Goal: Information Seeking & Learning: Check status

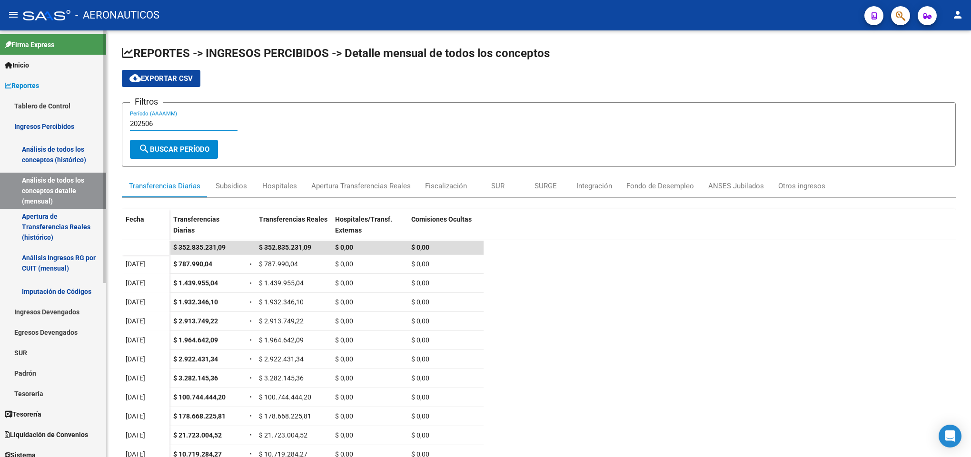
click at [59, 62] on link "Inicio" at bounding box center [53, 65] width 106 height 20
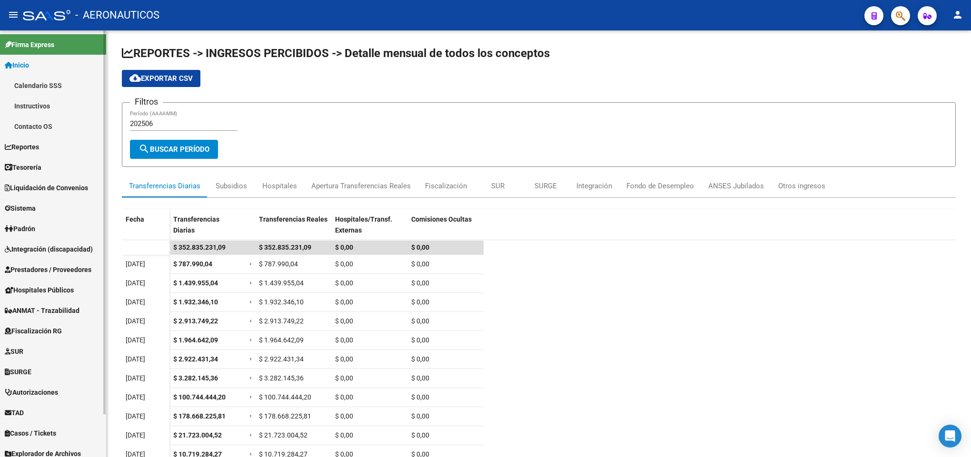
click at [63, 104] on link "Instructivos" at bounding box center [53, 106] width 106 height 20
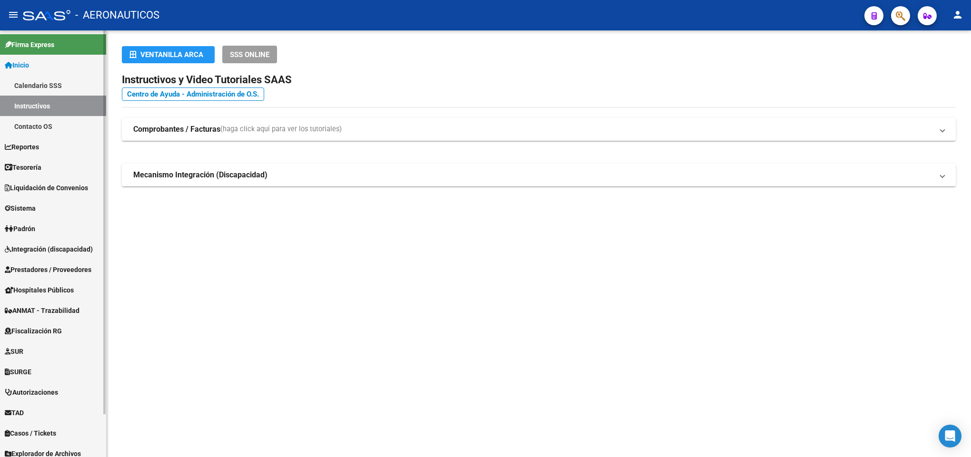
click at [39, 151] on span "Reportes" at bounding box center [22, 147] width 34 height 10
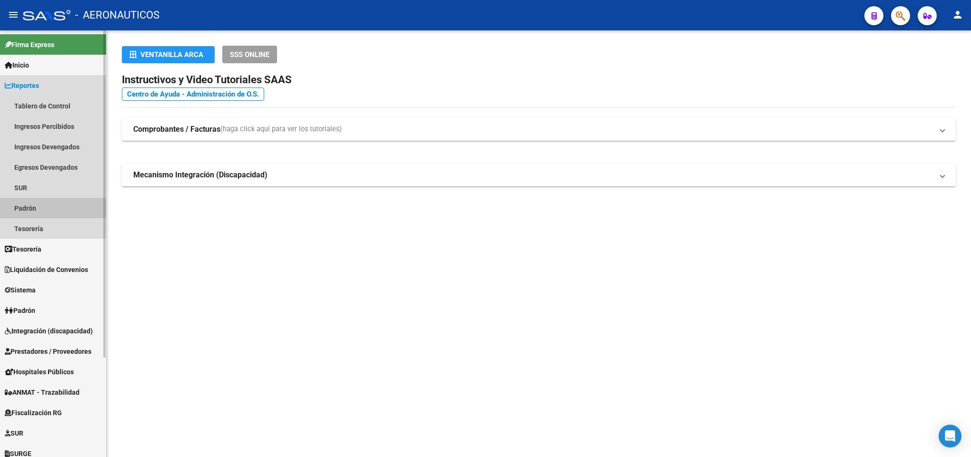
click at [40, 211] on link "Padrón" at bounding box center [53, 208] width 106 height 20
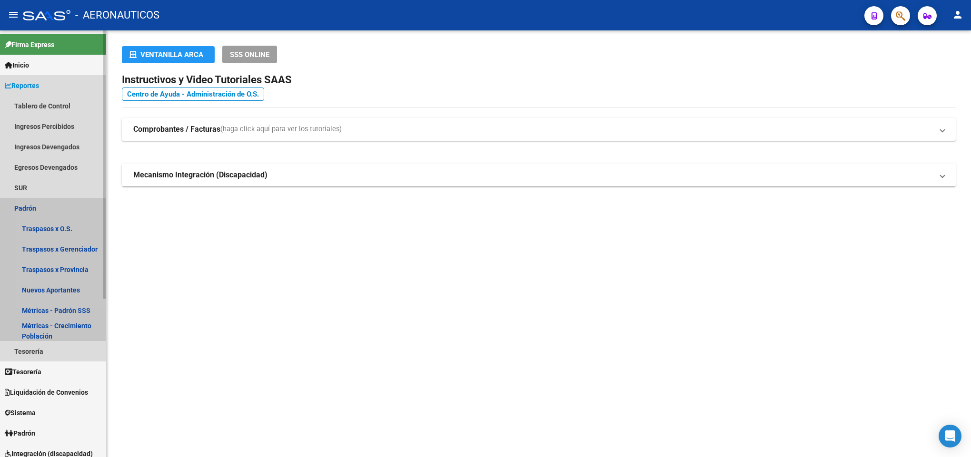
click at [40, 211] on link "Padrón" at bounding box center [53, 208] width 106 height 20
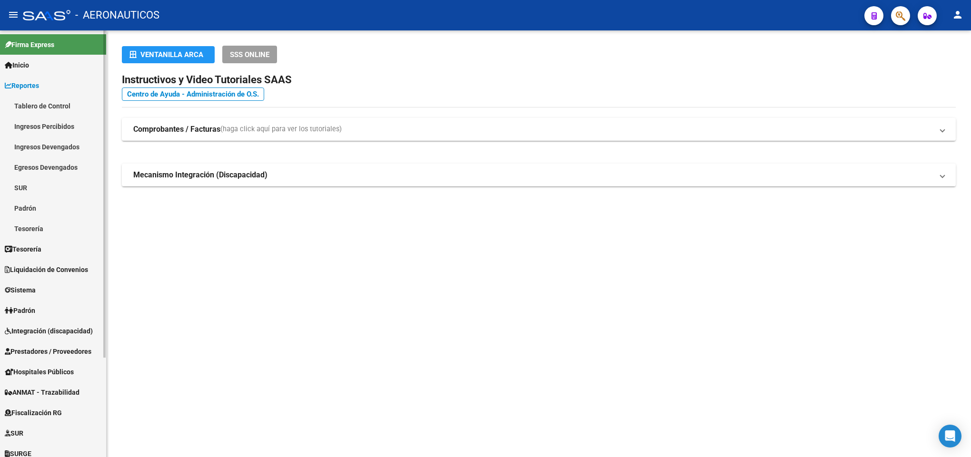
click at [40, 222] on link "Tesorería" at bounding box center [53, 228] width 106 height 20
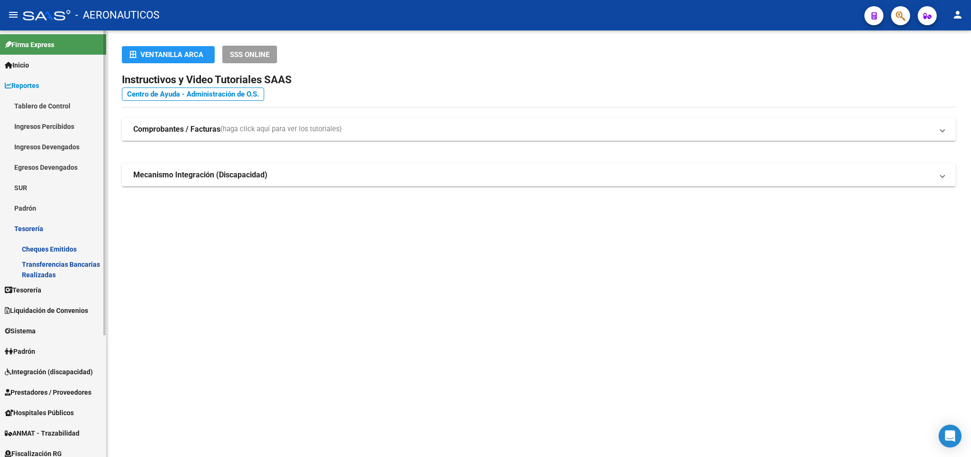
click at [40, 222] on link "Tesorería" at bounding box center [53, 228] width 106 height 20
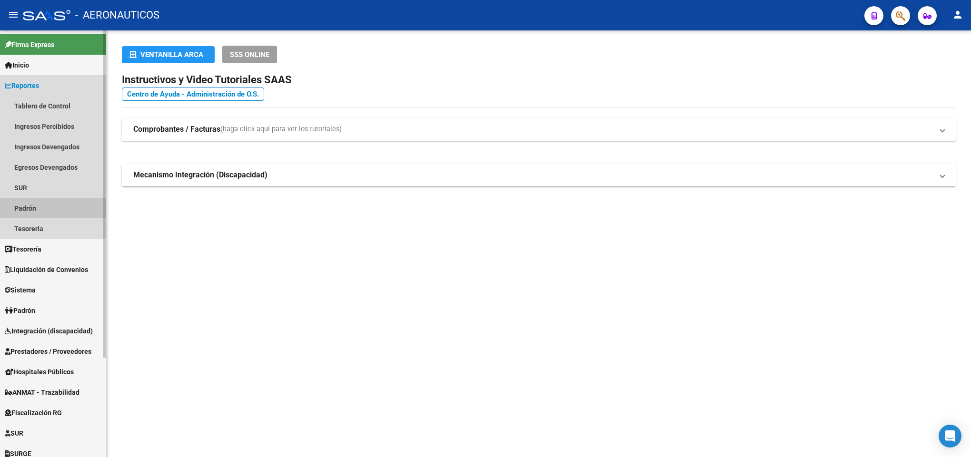
click at [30, 203] on link "Padrón" at bounding box center [53, 208] width 106 height 20
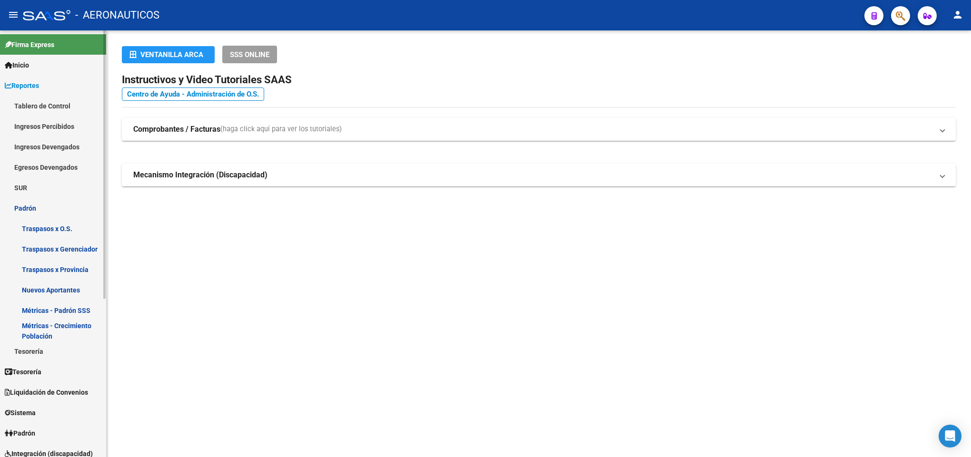
click at [47, 332] on link "Métricas - Crecimiento Población" at bounding box center [53, 331] width 106 height 20
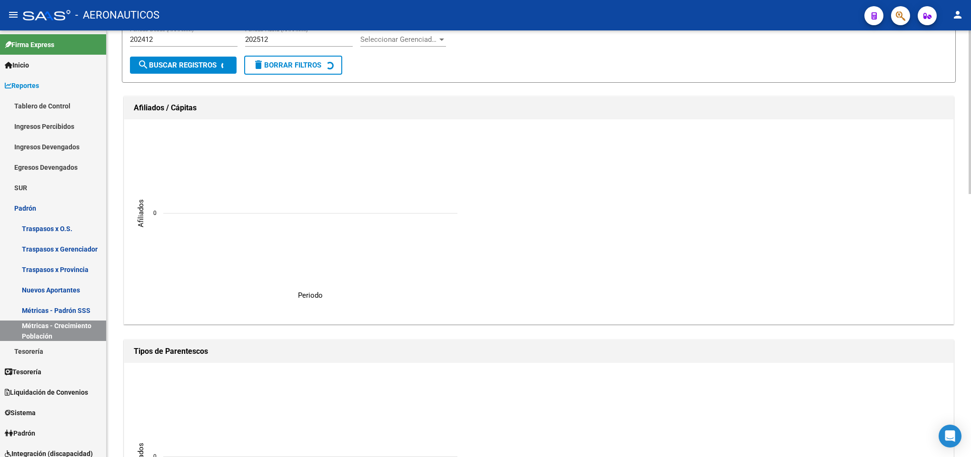
scroll to position [71, 0]
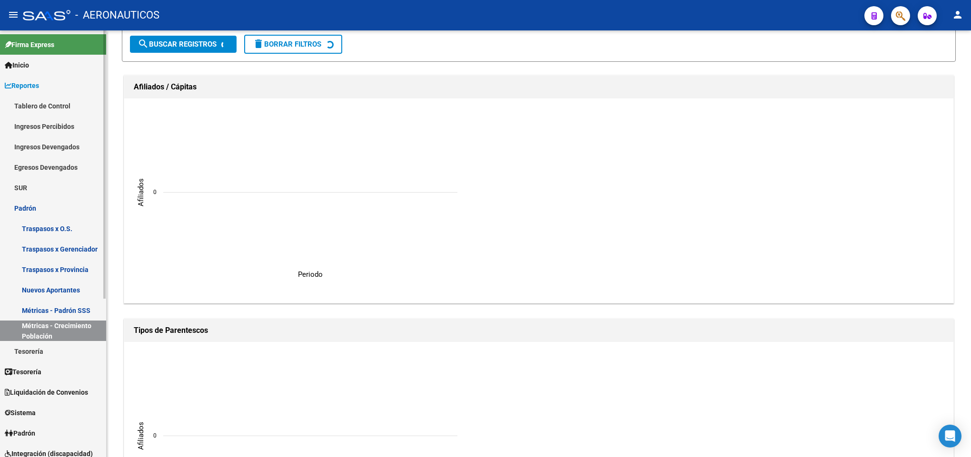
click at [66, 310] on link "Métricas - Padrón SSS" at bounding box center [53, 310] width 106 height 20
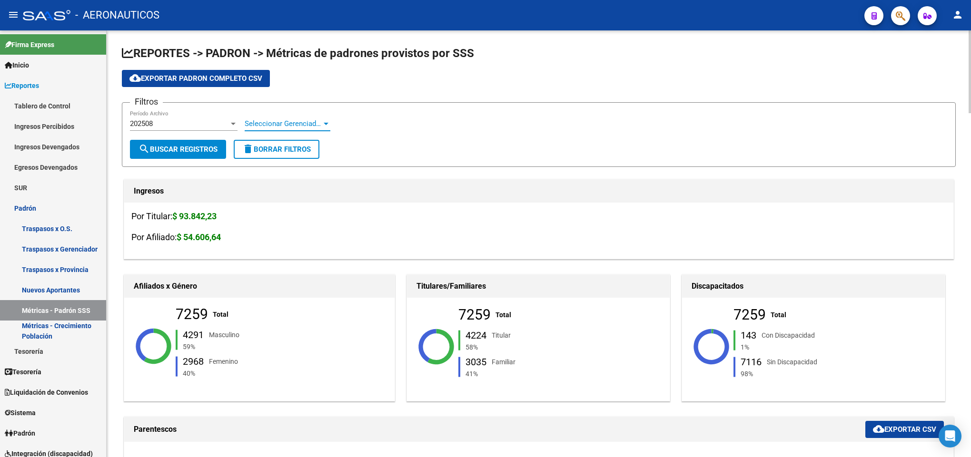
click at [292, 125] on span "Seleccionar Gerenciador" at bounding box center [283, 123] width 77 height 9
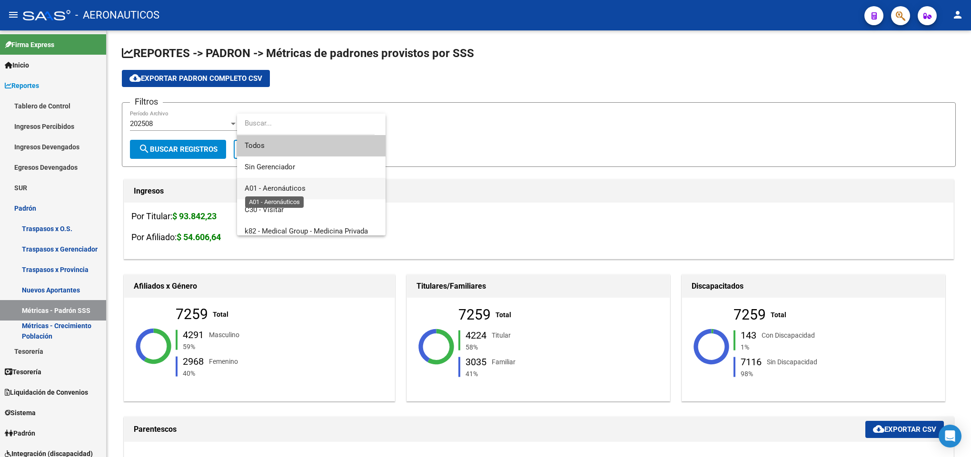
click at [279, 185] on span "A01 - Aeronáuticos" at bounding box center [275, 188] width 61 height 9
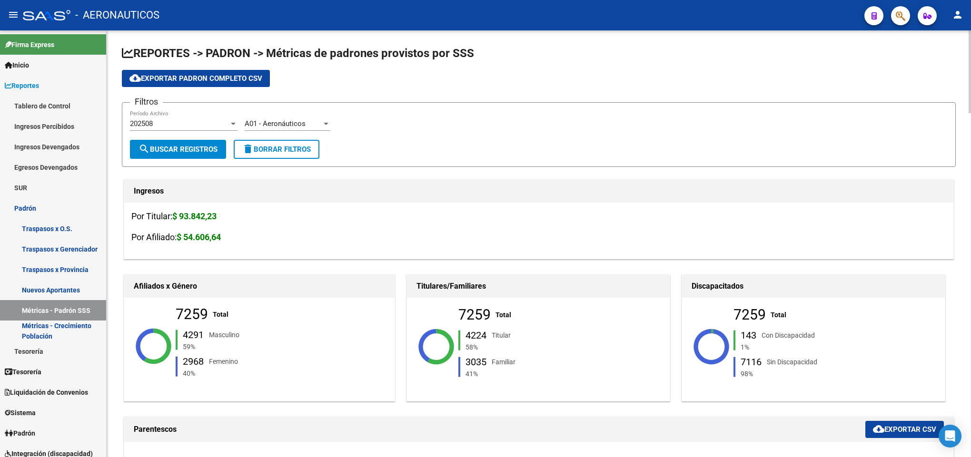
click at [303, 130] on div "A01 - Aeronáuticos Seleccionar Gerenciador" at bounding box center [288, 120] width 86 height 20
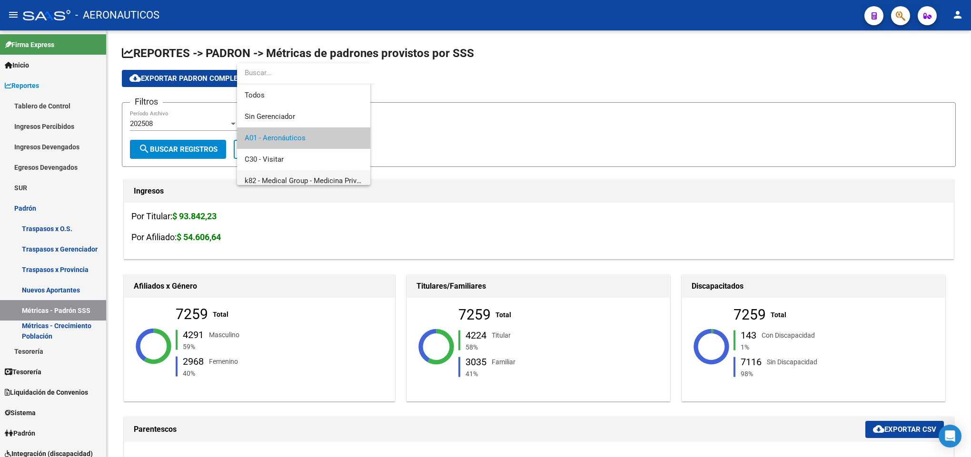
scroll to position [14, 0]
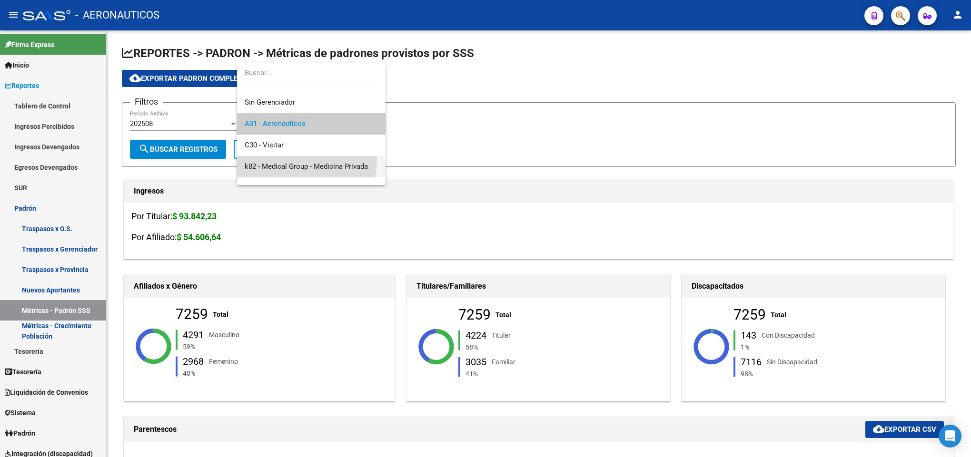
click at [293, 160] on span "k82 - Medical Group - Medicina Privada" at bounding box center [311, 166] width 133 height 21
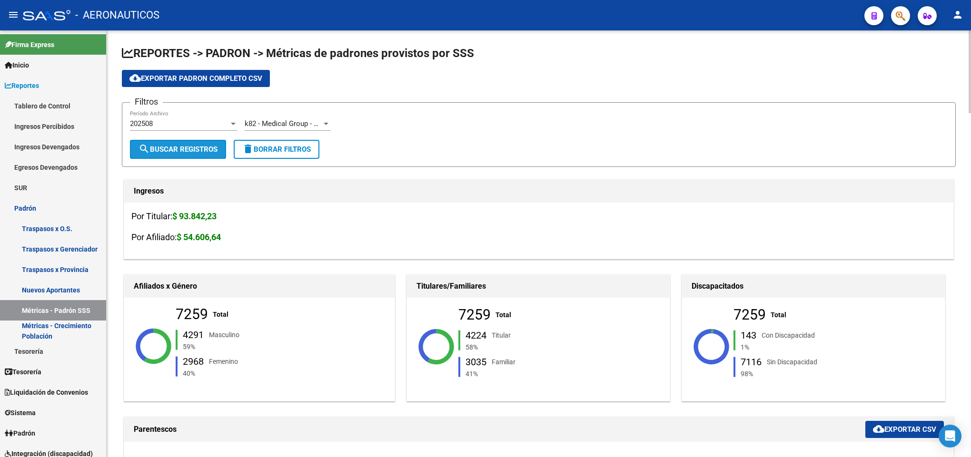
click at [200, 146] on span "search Buscar Registros" at bounding box center [177, 149] width 79 height 9
click at [619, 118] on div "Filtros 202508 Período Archivo k82 - Medical Group - Medicina Privada Seleccion…" at bounding box center [538, 124] width 817 height 29
drag, startPoint x: 850, startPoint y: 102, endPoint x: 832, endPoint y: 104, distance: 17.8
click at [849, 102] on form "Filtros 202508 Período Archivo k82 - Medical Group - Medicina Privada Seleccion…" at bounding box center [539, 134] width 834 height 65
click at [314, 128] on span "k82 - Medical Group - Medicina Privada" at bounding box center [306, 123] width 123 height 9
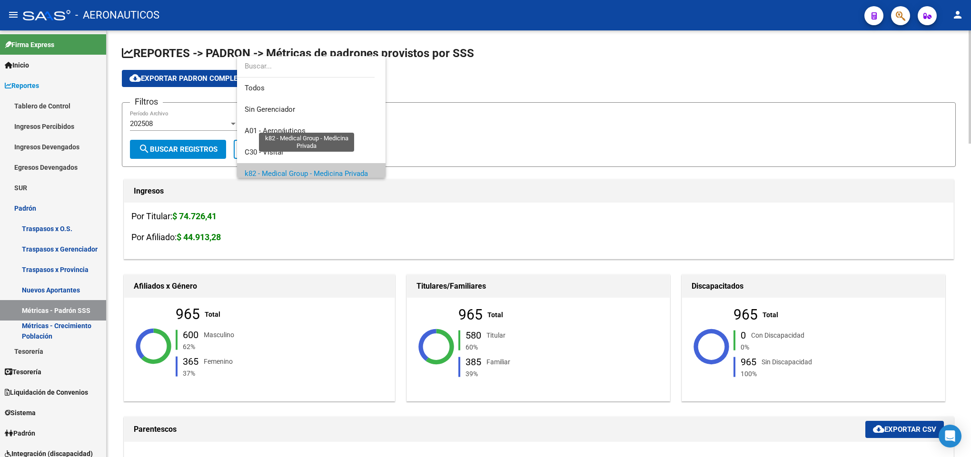
scroll to position [49, 0]
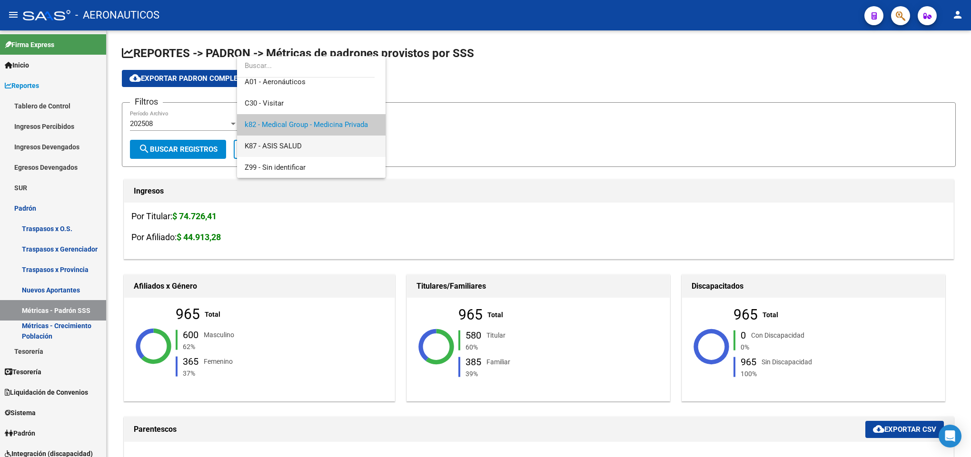
click at [327, 147] on span "K87 - ASIS SALUD" at bounding box center [311, 146] width 133 height 21
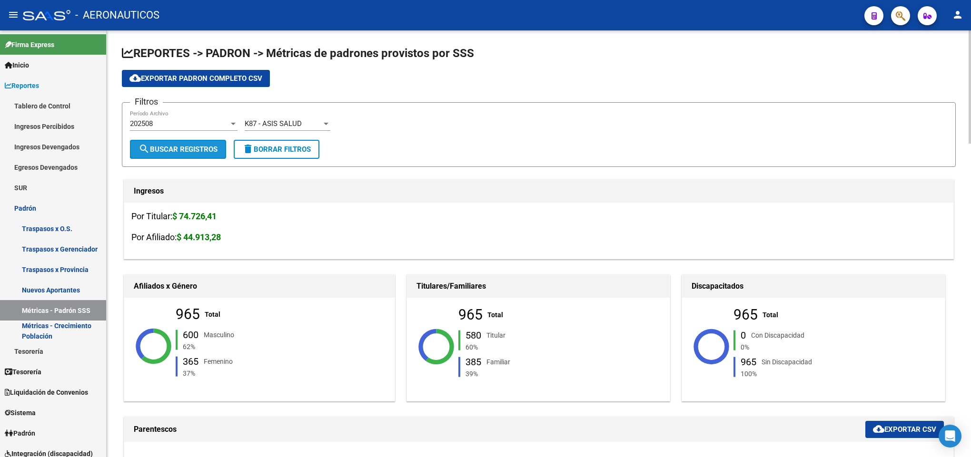
click at [190, 149] on span "search Buscar Registros" at bounding box center [177, 149] width 79 height 9
click at [674, 131] on div "Filtros 202508 Período Archivo K87 - ASIS SALUD Seleccionar Gerenciador" at bounding box center [538, 124] width 817 height 29
click at [325, 126] on div at bounding box center [326, 124] width 9 height 8
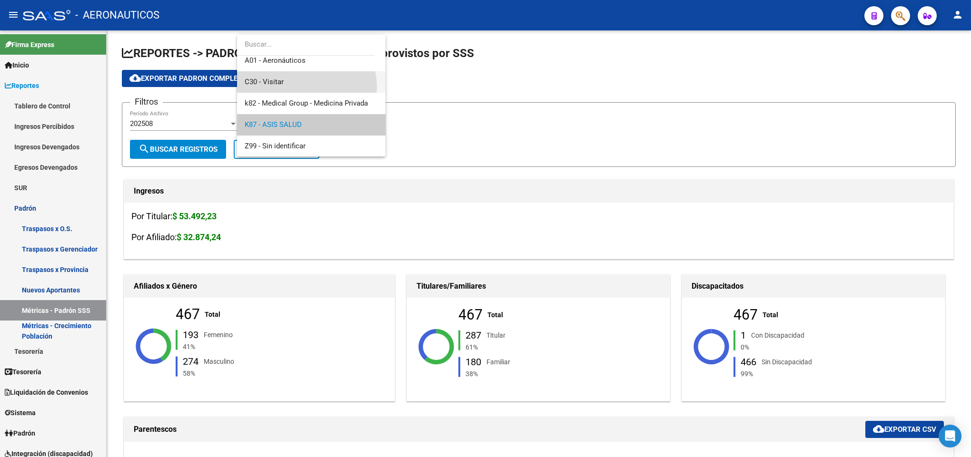
click at [304, 87] on span "C30 - Visitar" at bounding box center [311, 81] width 133 height 21
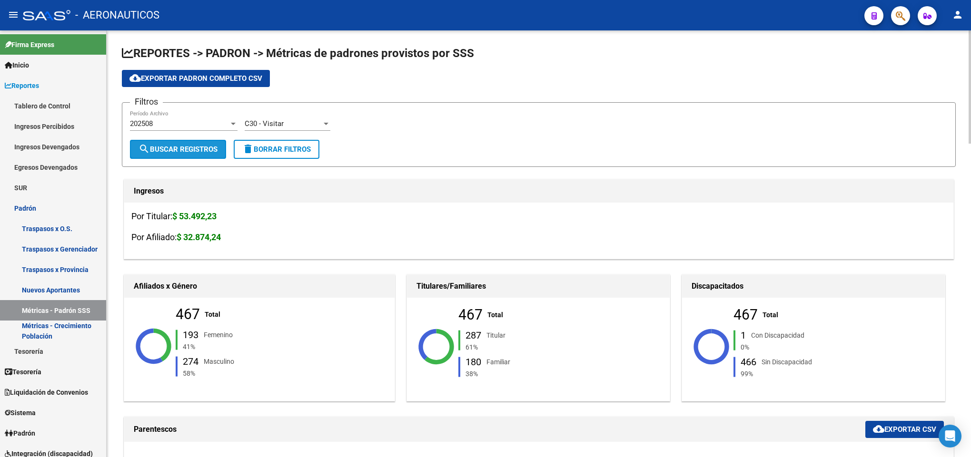
click at [196, 151] on span "search Buscar Registros" at bounding box center [177, 149] width 79 height 9
